Goal: Download file/media

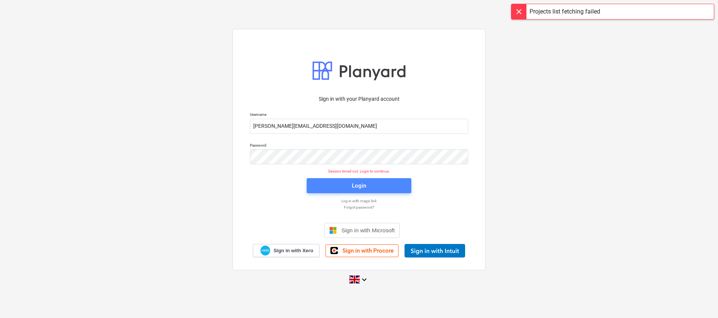
click at [349, 193] on button "Login" at bounding box center [359, 185] width 105 height 15
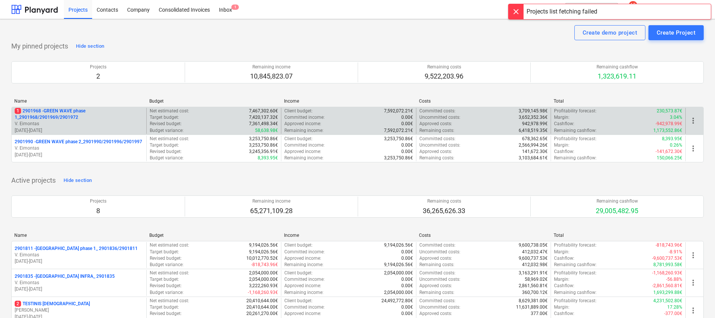
click at [50, 115] on p "1 2901968 - GREEN WAVE phase 1_2901968/2901969/2901972" at bounding box center [79, 114] width 129 height 13
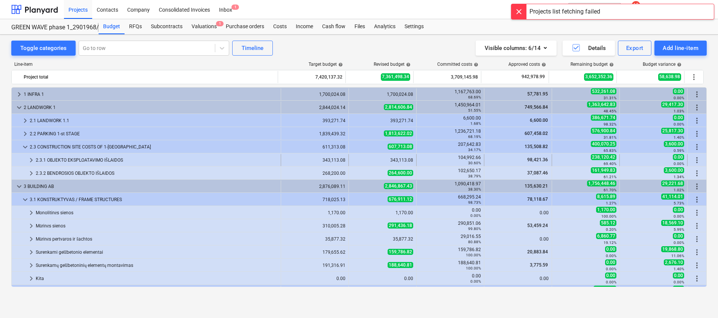
click at [72, 159] on div "2.3.1 OBJEKTO EKSPLOATAVIMO IŠLAIDOS" at bounding box center [157, 160] width 242 height 12
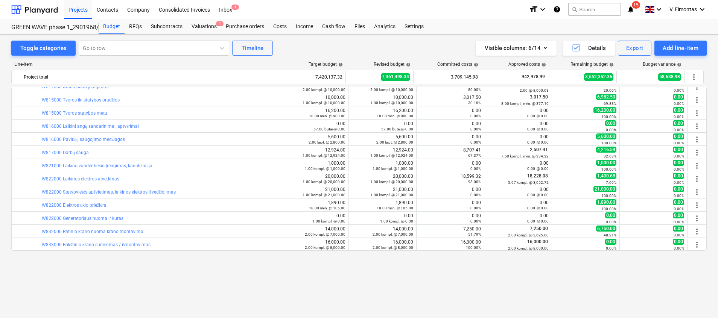
scroll to position [56, 0]
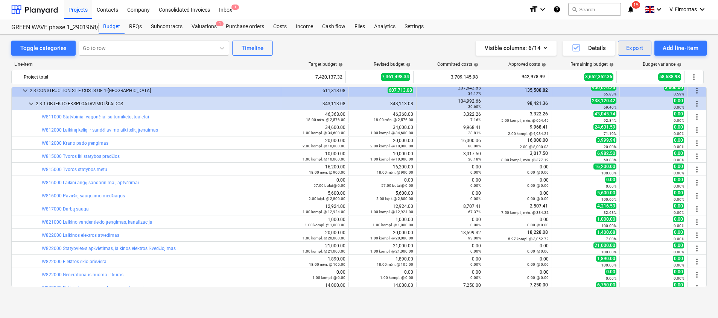
click at [639, 45] on div "Export" at bounding box center [634, 48] width 17 height 10
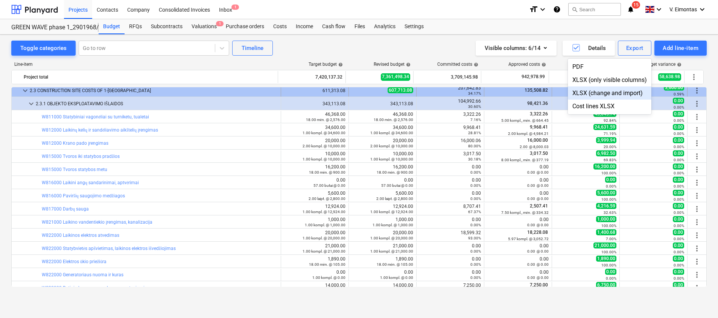
click at [596, 92] on div "XLSX (change and import)" at bounding box center [610, 93] width 84 height 13
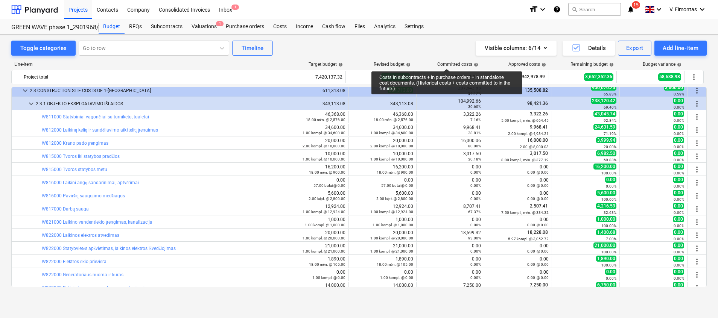
click at [165, 64] on div "Line-item" at bounding box center [144, 64] width 267 height 5
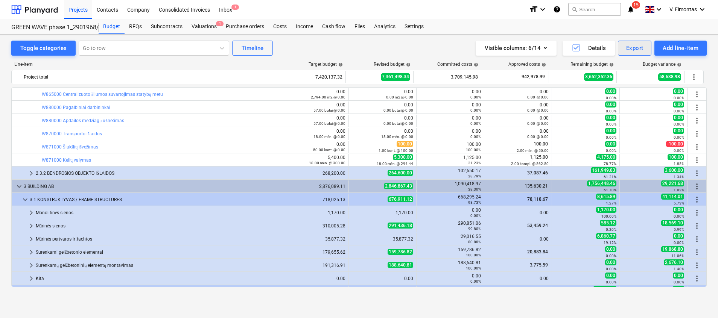
scroll to position [226, 0]
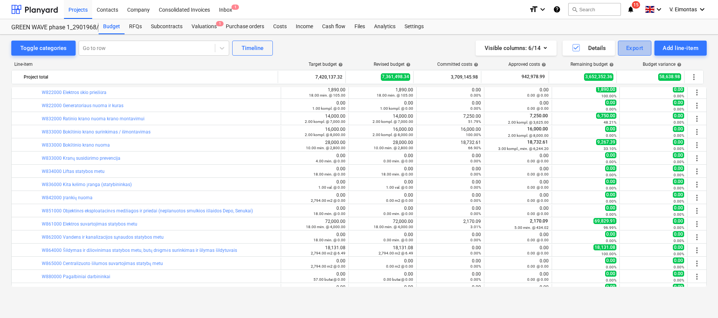
click at [635, 50] on div "Export" at bounding box center [634, 48] width 17 height 10
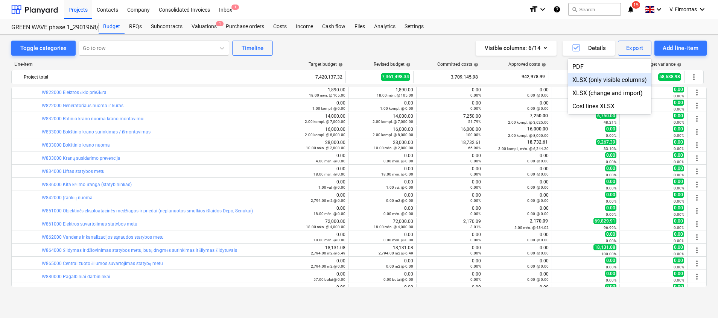
click at [611, 78] on div "XLSX (only visible columns)" at bounding box center [610, 79] width 84 height 13
